Goal: Use online tool/utility: Utilize a website feature to perform a specific function

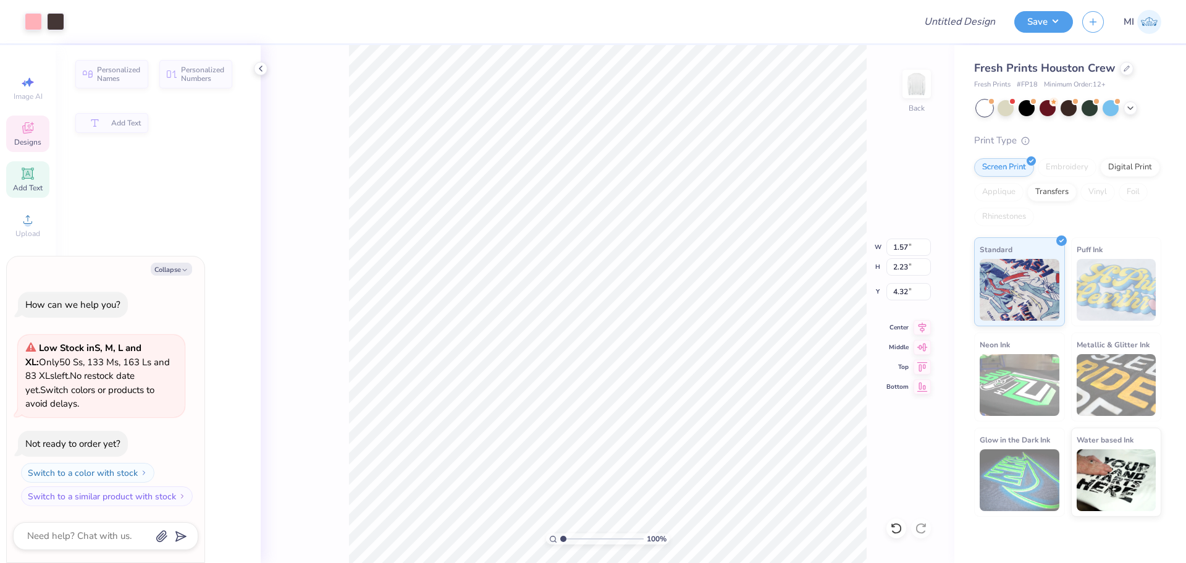
type textarea "x"
type input "1.57"
type input "2.23"
type input "4.32"
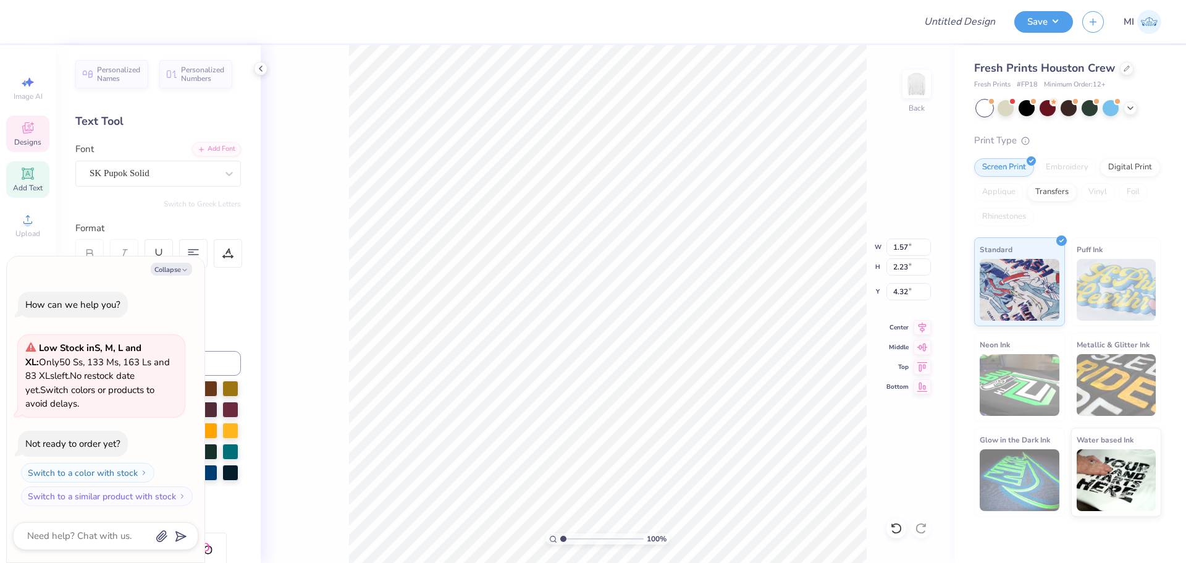
scroll to position [10, 1]
type textarea "x"
type input "1.47"
type input "2.11"
type input "4.27"
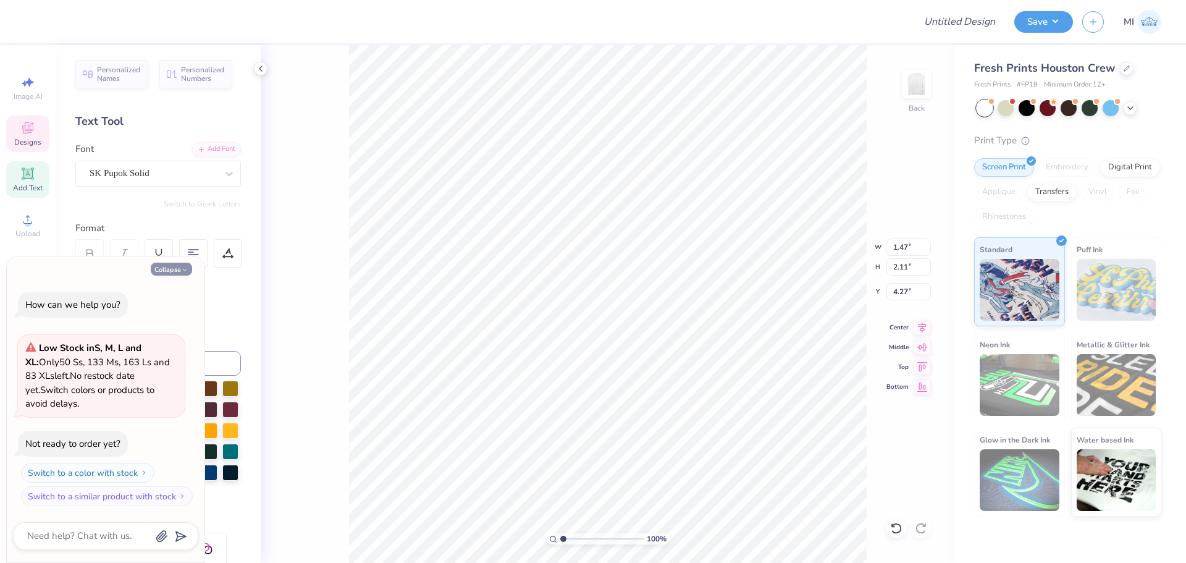
click at [181, 263] on button "Collapse" at bounding box center [171, 269] width 41 height 13
type textarea "x"
type input "1.57"
type input "2.23"
type input "4.32"
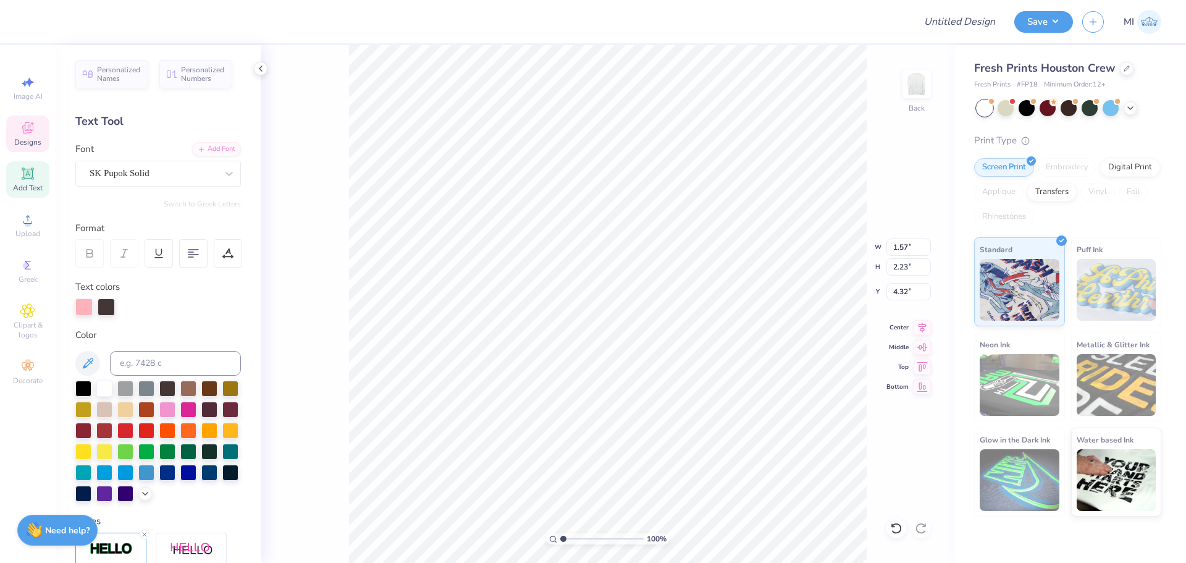
type textarea "P"
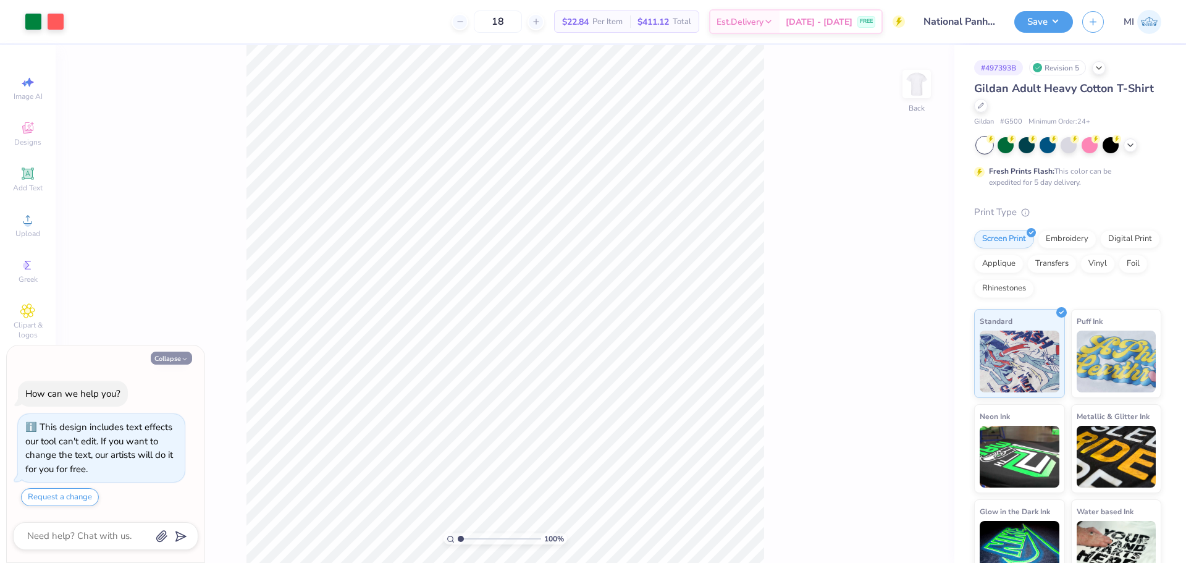
click at [165, 360] on button "Collapse" at bounding box center [171, 357] width 41 height 13
type textarea "x"
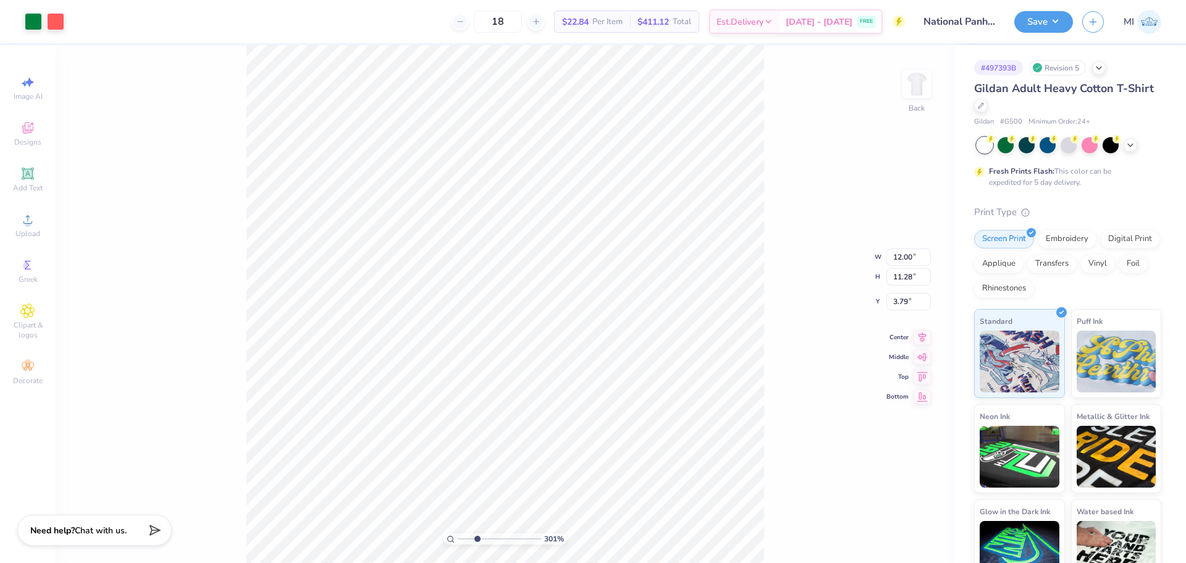
type input "3.00581987268405"
type input "0.52"
type input "0.72"
type input "14.34"
type input "3.00581987268405"
